Goal: Check status: Check status

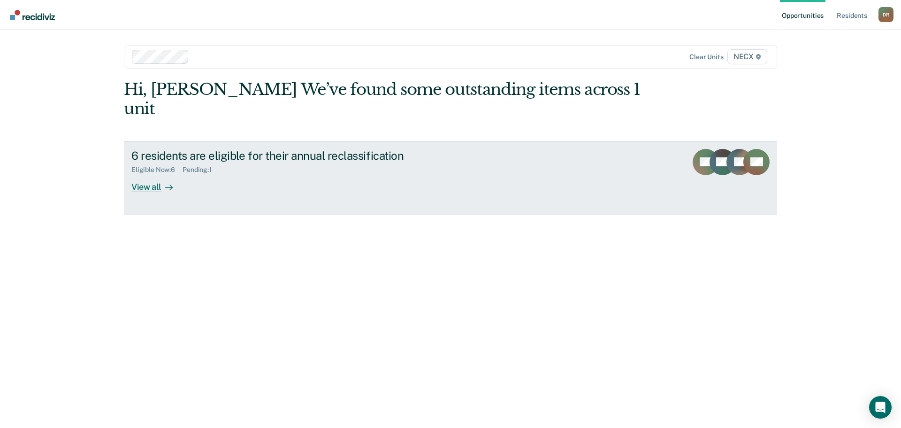
click at [138, 174] on div "View all" at bounding box center [157, 183] width 53 height 18
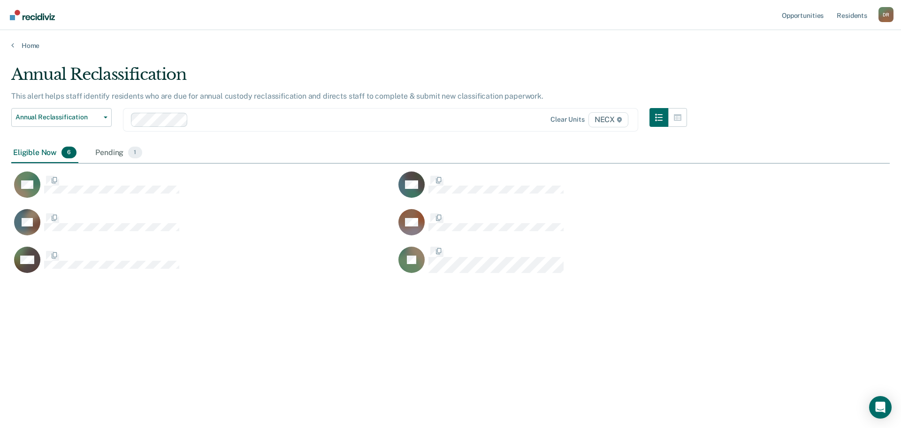
scroll to position [285, 872]
click at [109, 149] on div "Pending 1" at bounding box center [118, 153] width 50 height 21
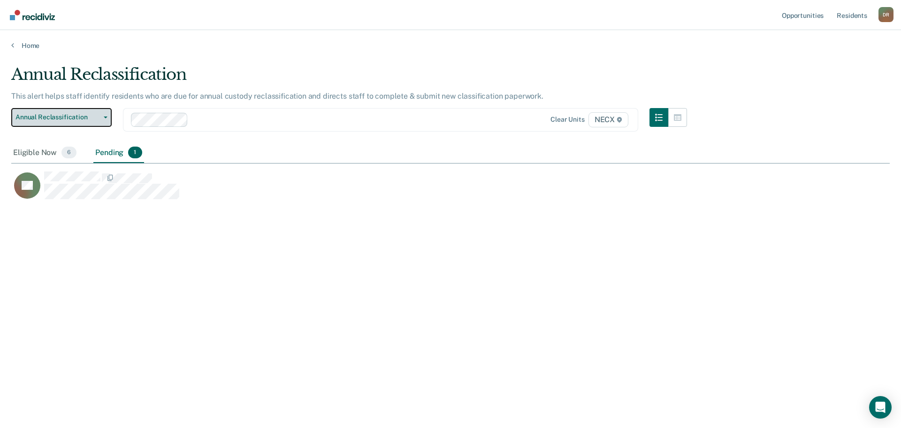
click at [49, 118] on span "Annual Reclassification" at bounding box center [57, 117] width 84 height 8
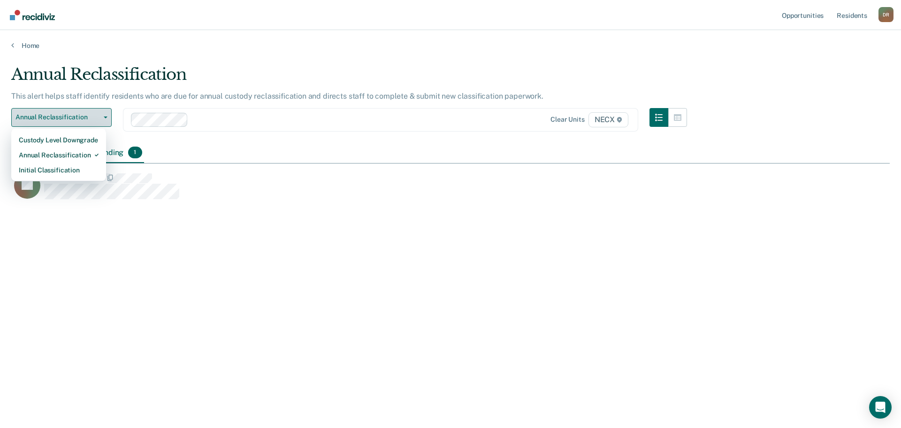
click at [72, 113] on button "Annual Reclassification" at bounding box center [61, 117] width 100 height 19
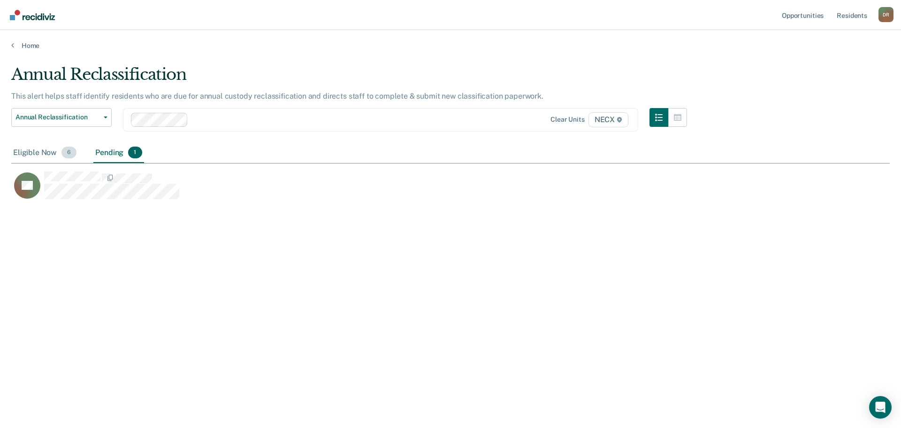
click at [30, 152] on div "Eligible Now 6" at bounding box center [44, 153] width 67 height 21
